Goal: Information Seeking & Learning: Compare options

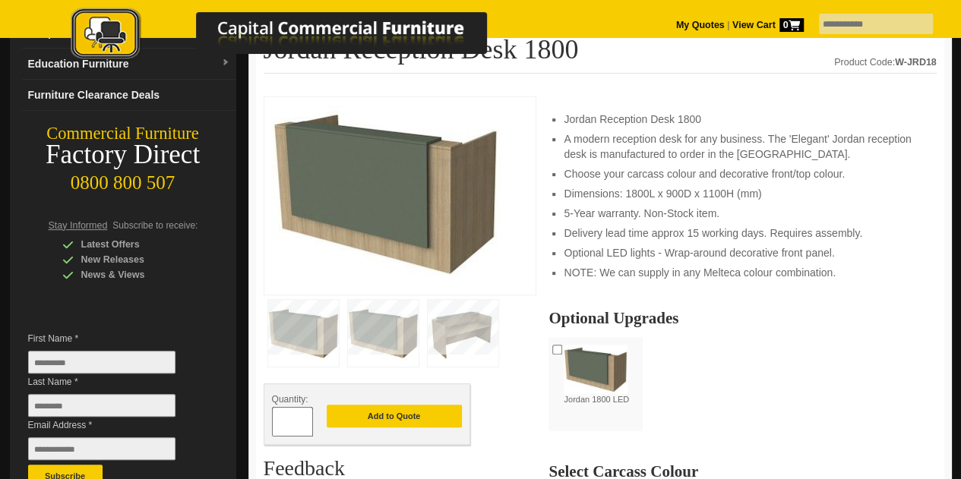
scroll to position [191, 0]
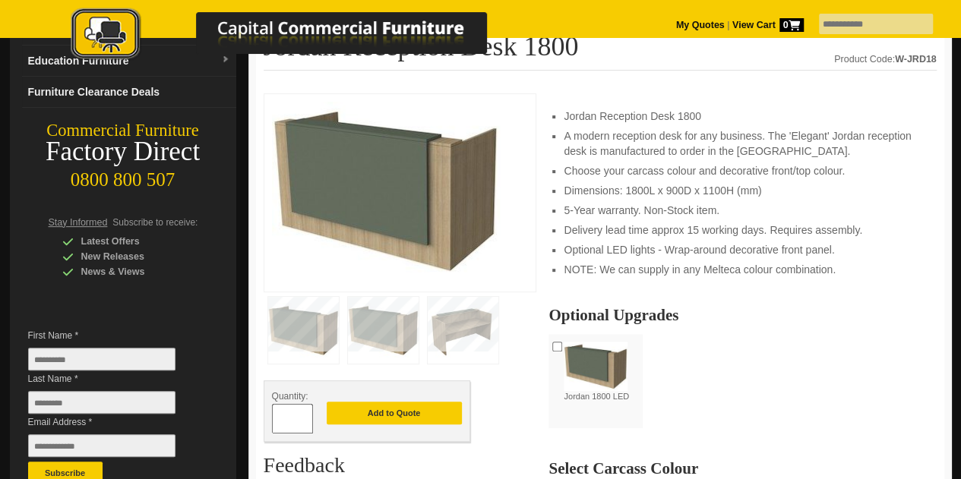
click at [380, 323] on img at bounding box center [383, 330] width 71 height 67
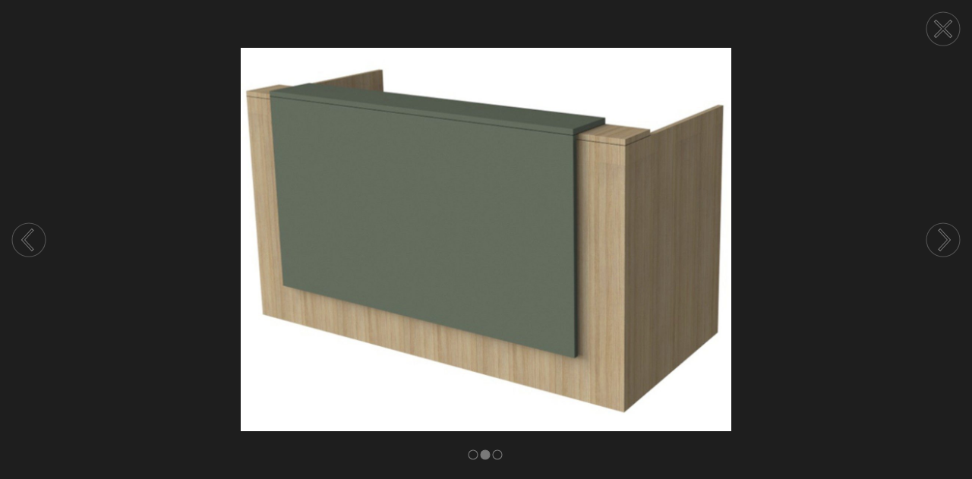
click at [938, 236] on circle at bounding box center [943, 239] width 33 height 33
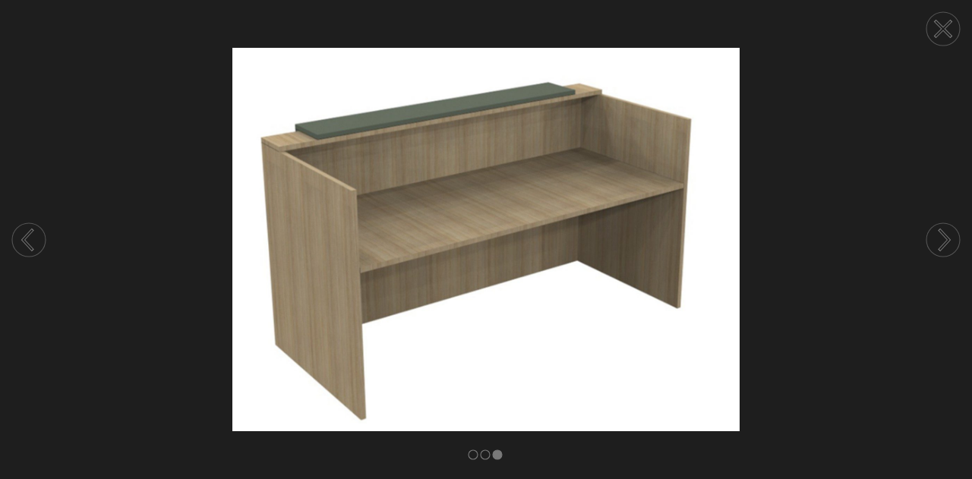
click at [934, 30] on circle at bounding box center [943, 28] width 33 height 33
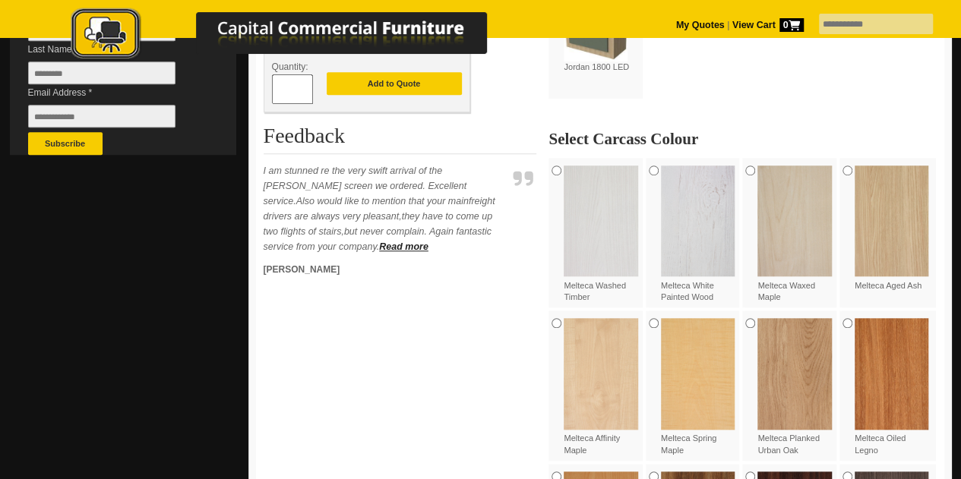
scroll to position [542, 0]
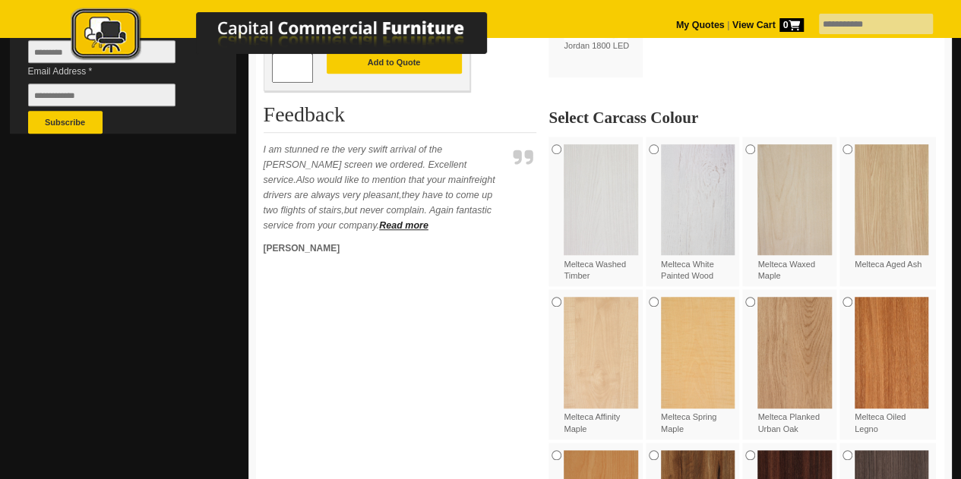
click at [554, 157] on div "Melteca Washed Timber" at bounding box center [596, 213] width 97 height 153
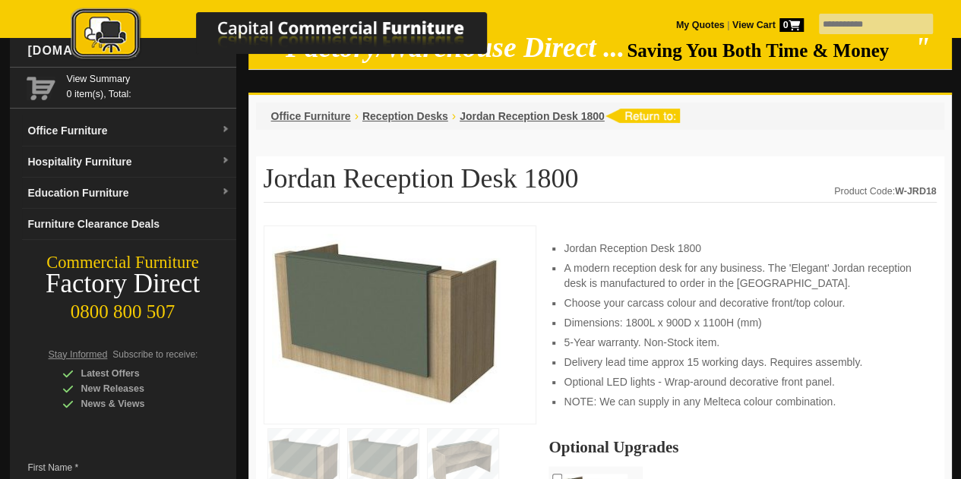
scroll to position [0, 0]
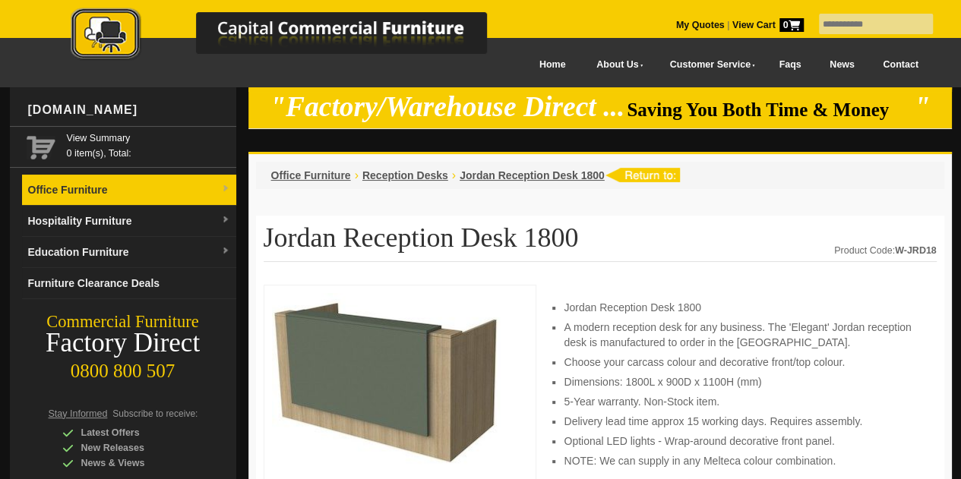
click at [225, 189] on img at bounding box center [225, 189] width 9 height 9
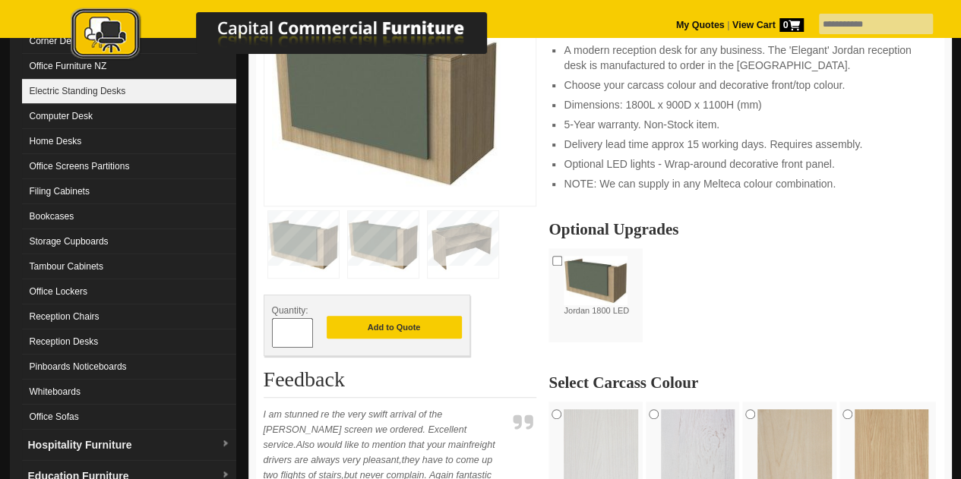
scroll to position [283, 0]
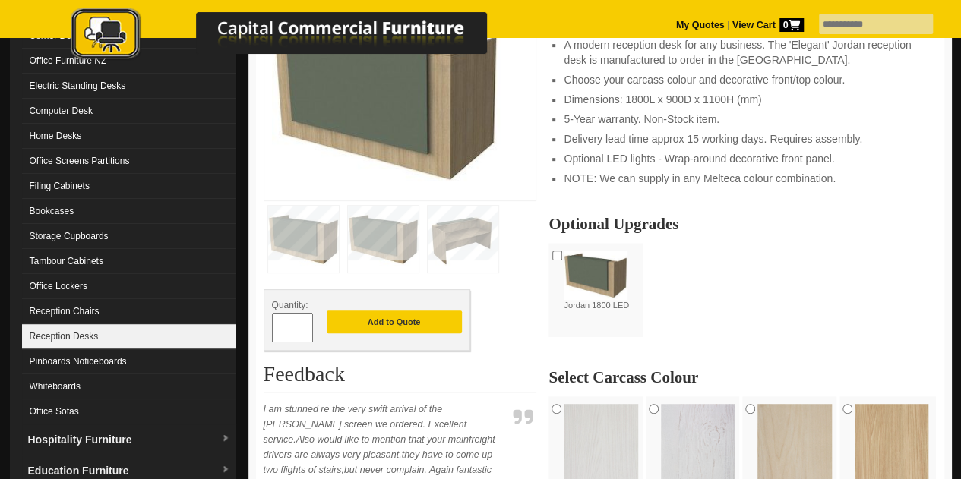
click at [81, 333] on link "Reception Desks" at bounding box center [129, 336] width 214 height 25
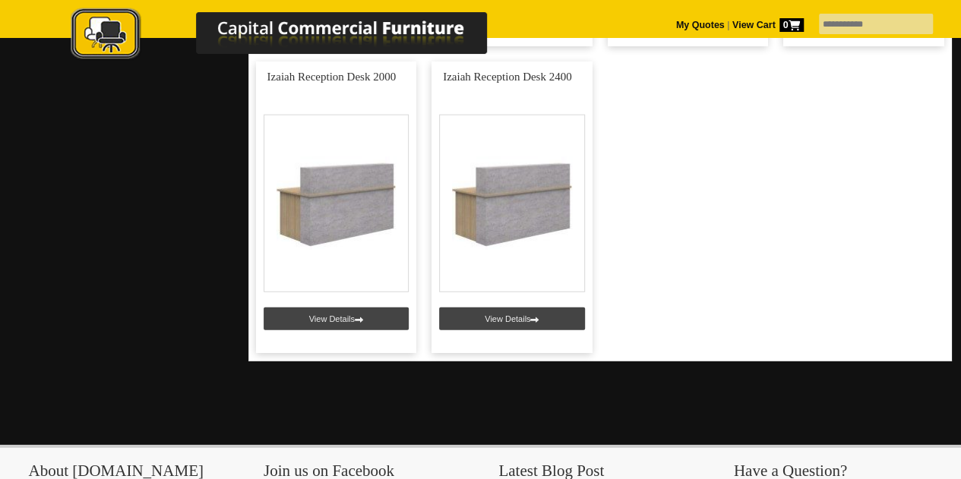
scroll to position [680, 0]
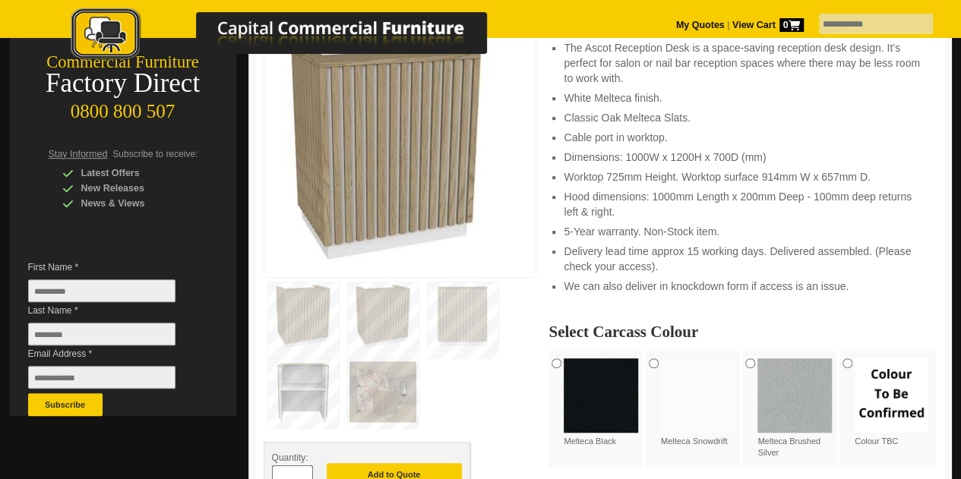
scroll to position [279, 0]
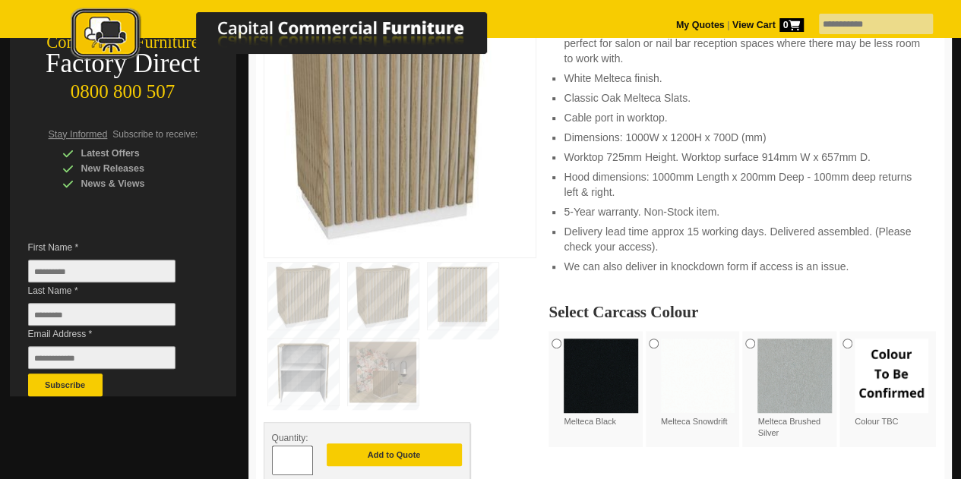
click at [318, 370] on img at bounding box center [303, 372] width 71 height 67
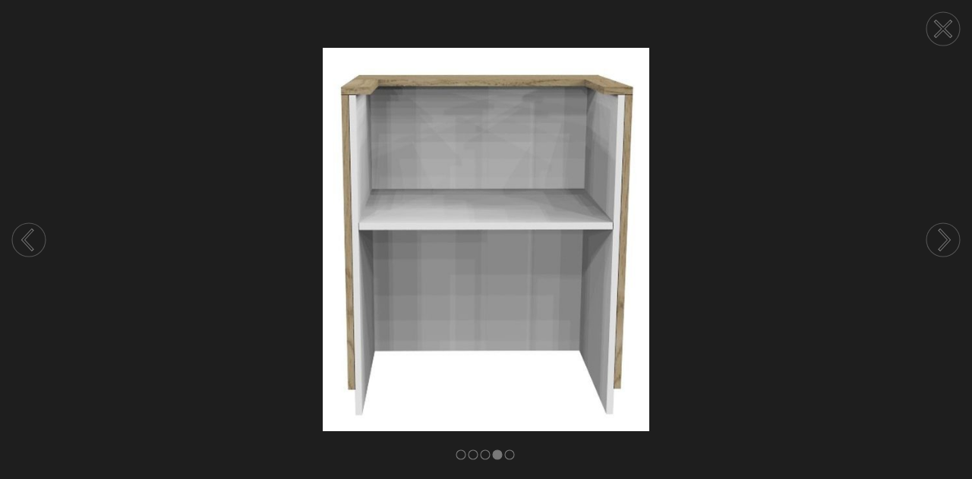
click at [952, 30] on circle at bounding box center [943, 28] width 33 height 33
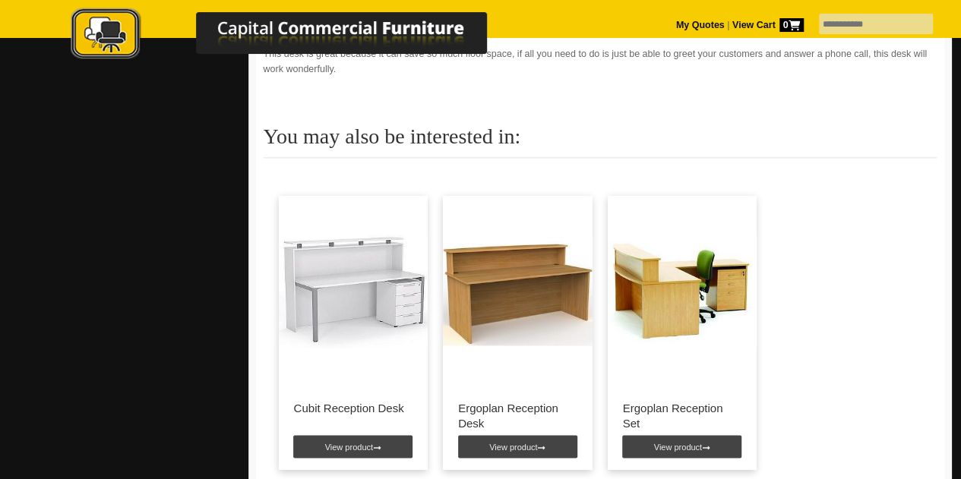
scroll to position [1075, 0]
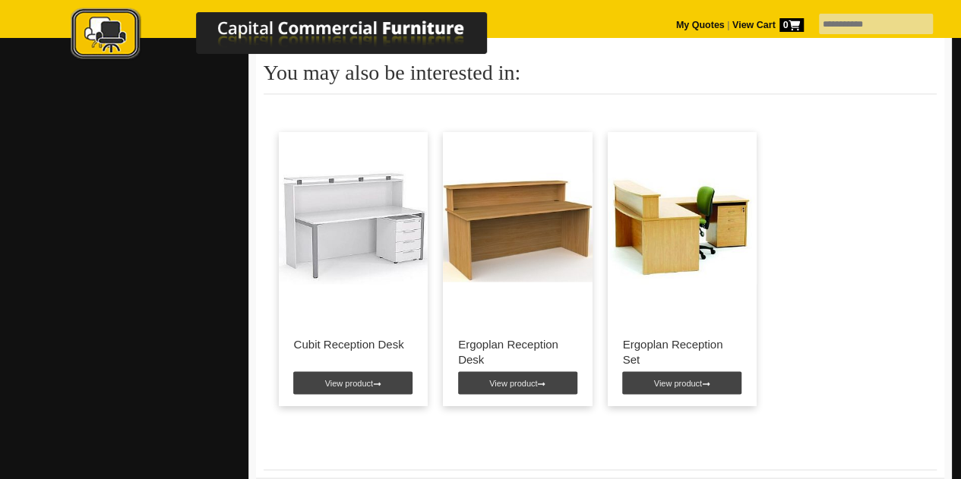
click at [492, 209] on img at bounding box center [518, 227] width 150 height 190
click at [511, 385] on link "View product" at bounding box center [517, 382] width 119 height 23
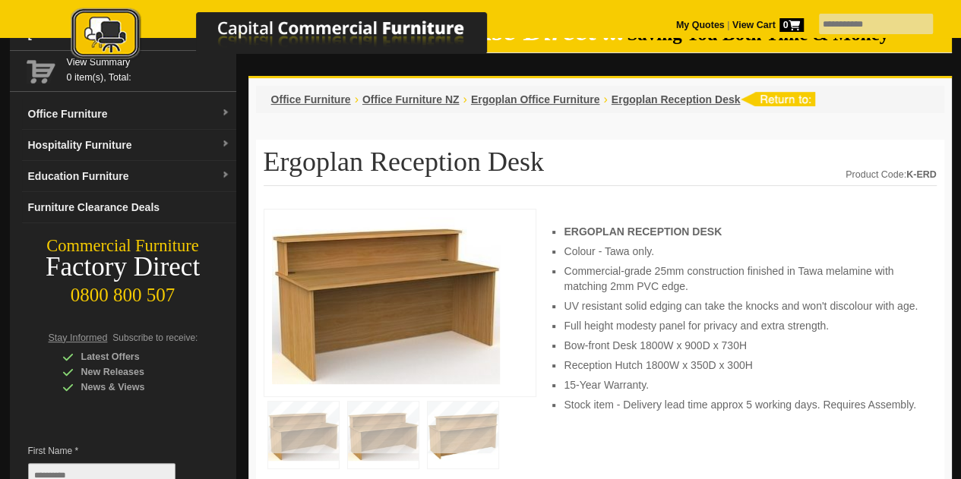
scroll to position [52, 0]
